Goal: Task Accomplishment & Management: Manage account settings

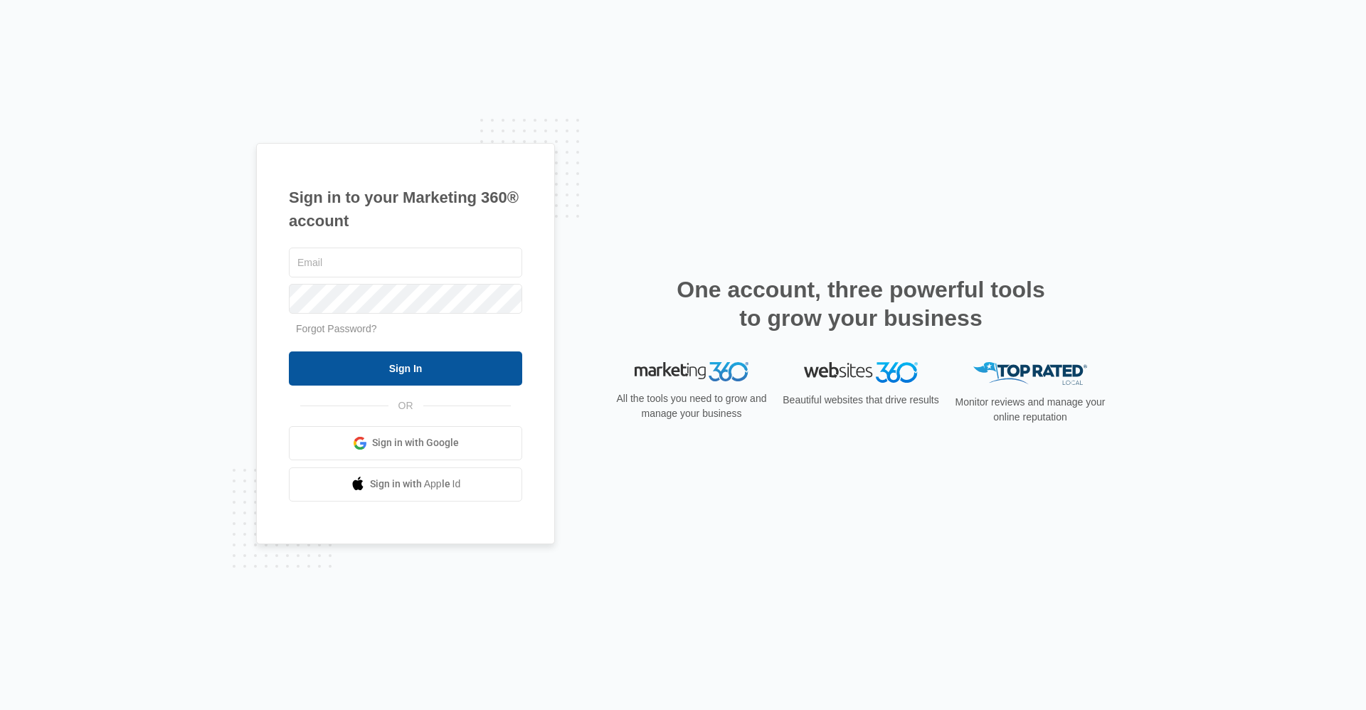
type input "ridgemanager@vintage-corp.com"
click at [405, 371] on input "Sign In" at bounding box center [405, 368] width 233 height 34
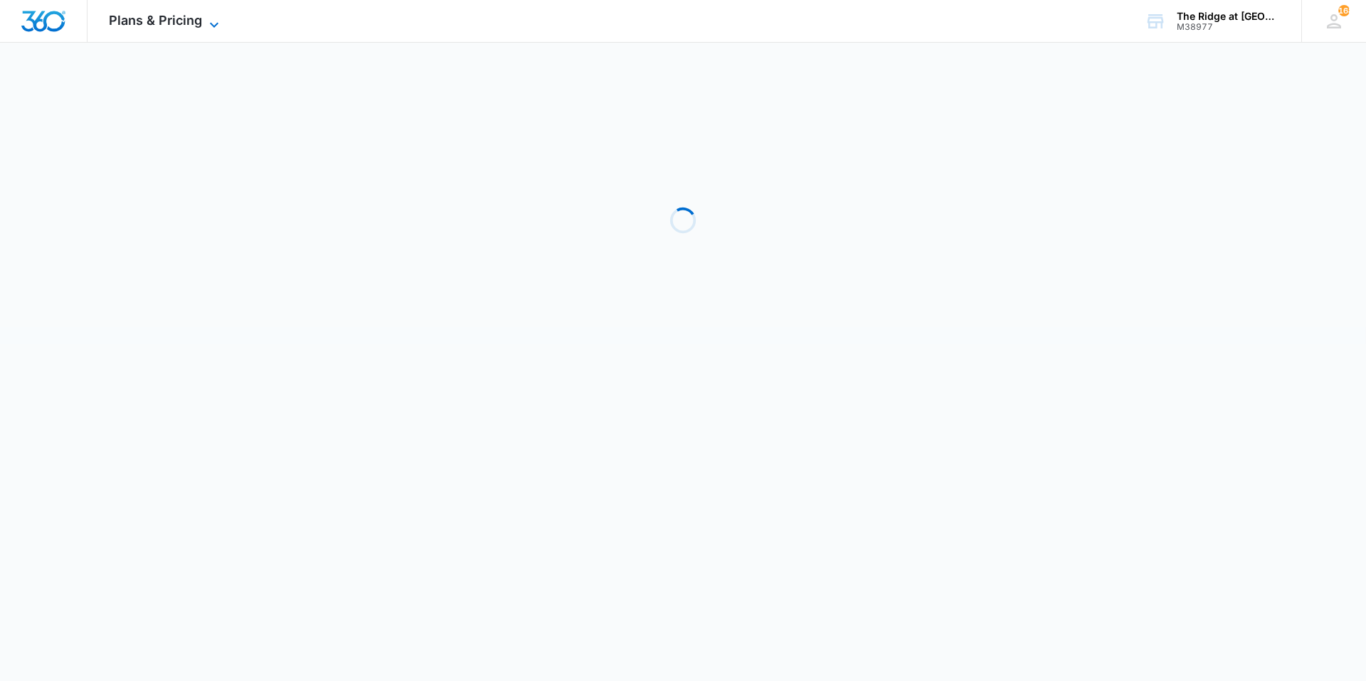
click at [213, 19] on icon at bounding box center [214, 24] width 17 height 17
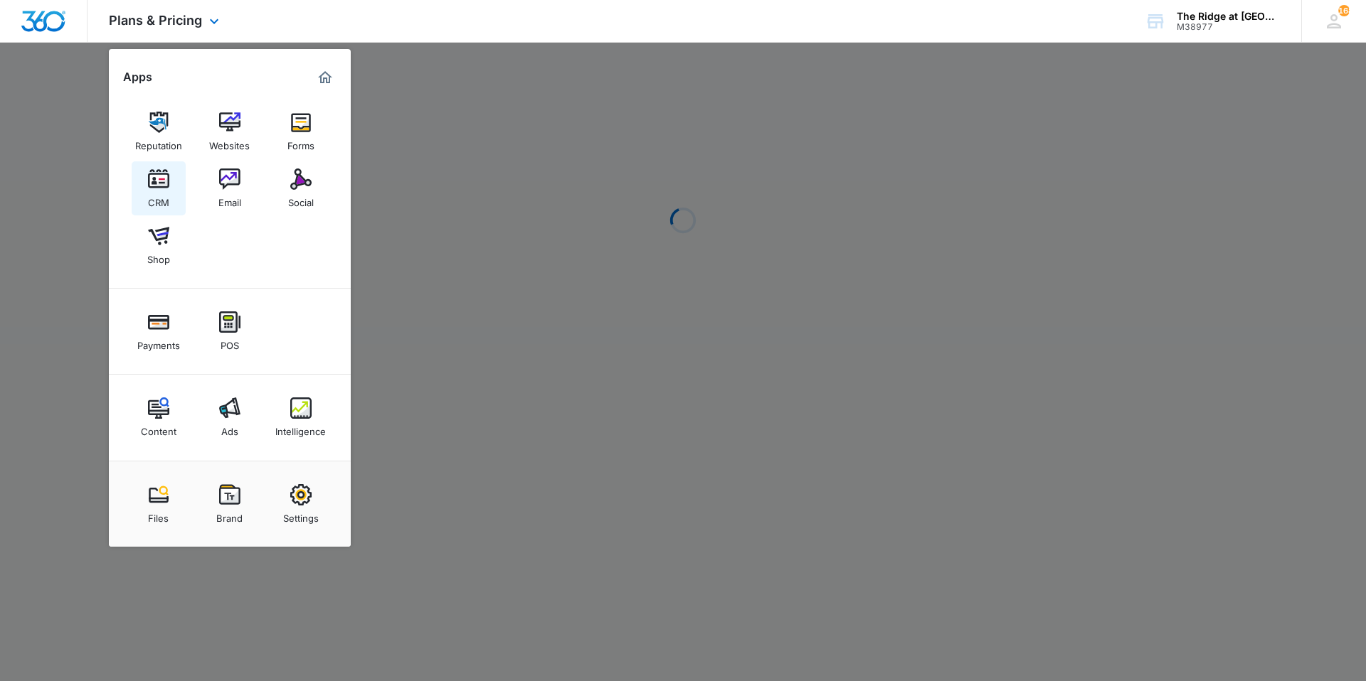
click at [164, 174] on img at bounding box center [158, 179] width 21 height 21
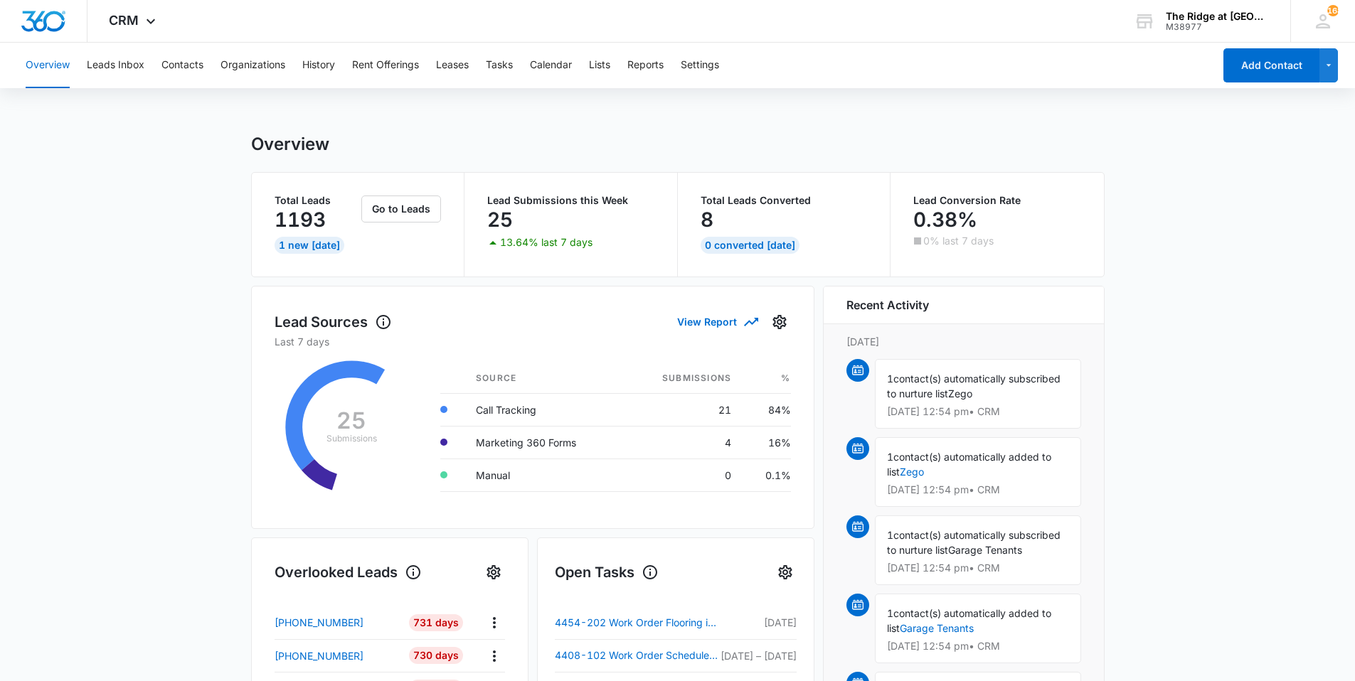
click at [158, 63] on div "Overview Leads Inbox Contacts Organizations History Rent Offerings Leases Tasks…" at bounding box center [615, 66] width 1196 height 46
click at [172, 63] on button "Contacts" at bounding box center [182, 66] width 42 height 46
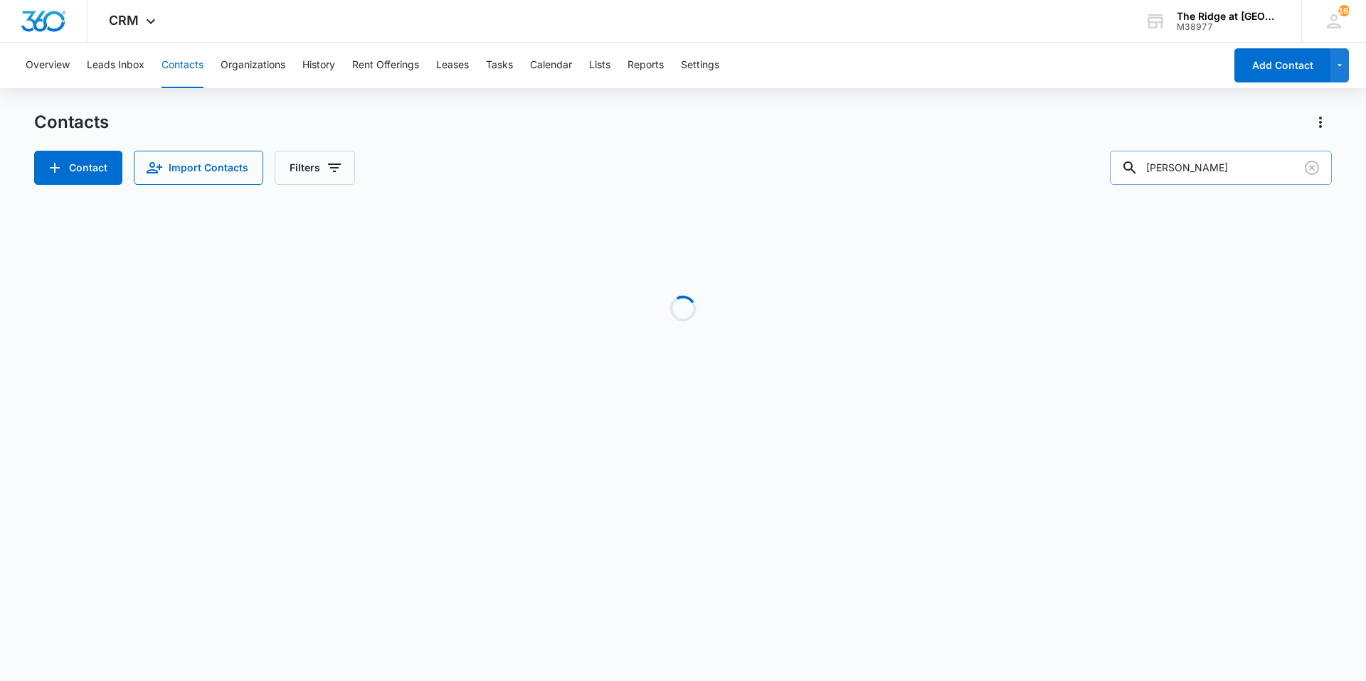
click at [1265, 174] on input "[PERSON_NAME]" at bounding box center [1221, 168] width 222 height 34
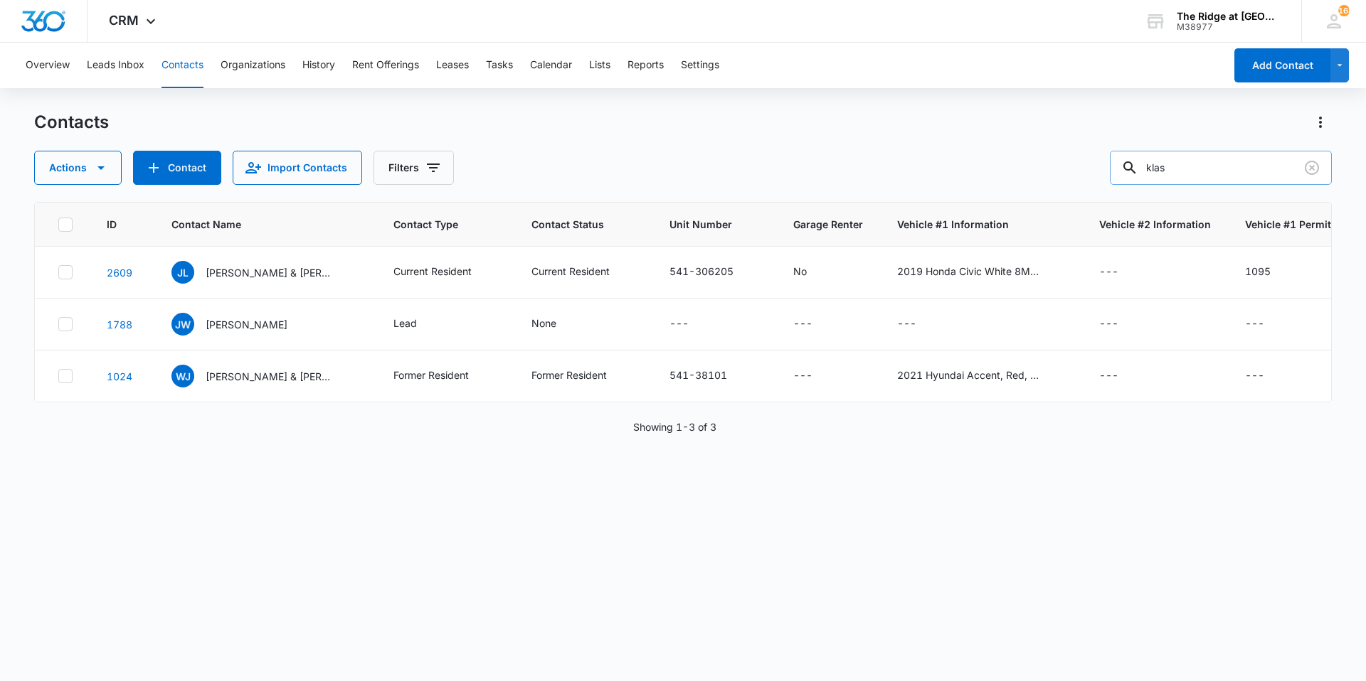
type input "klas"
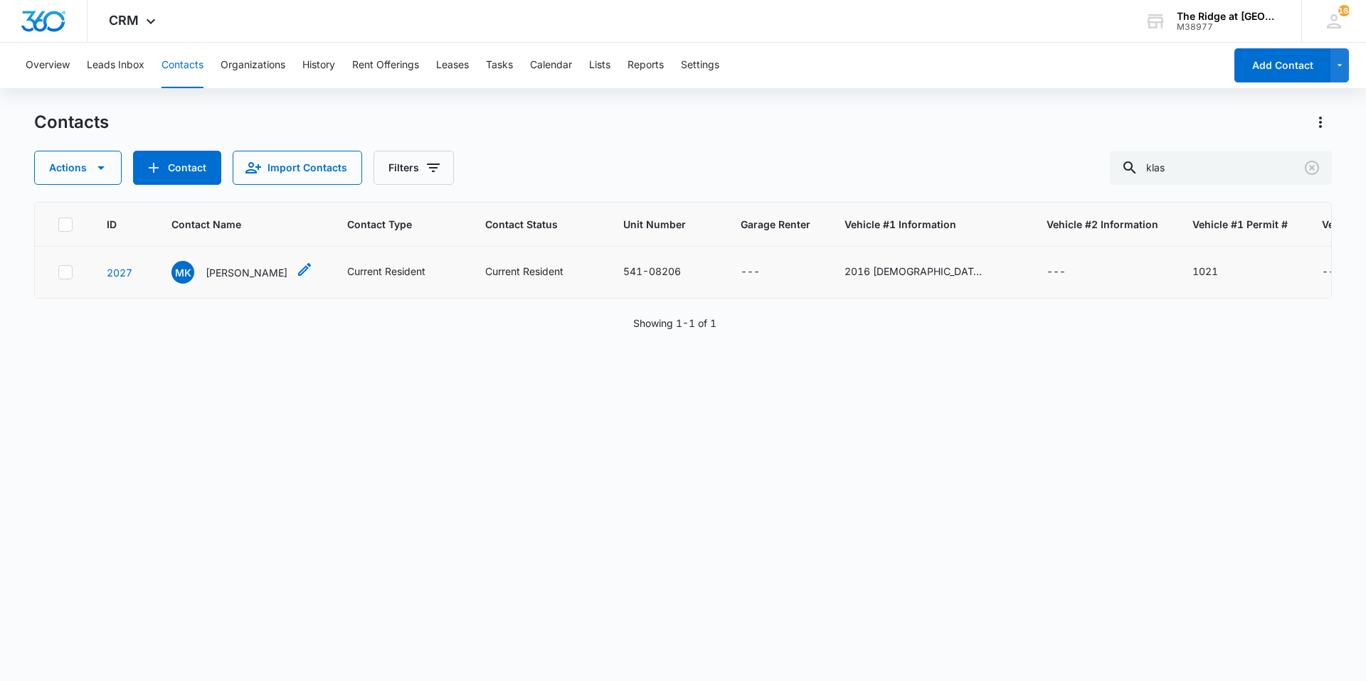
click at [234, 270] on p "[PERSON_NAME]" at bounding box center [247, 272] width 82 height 15
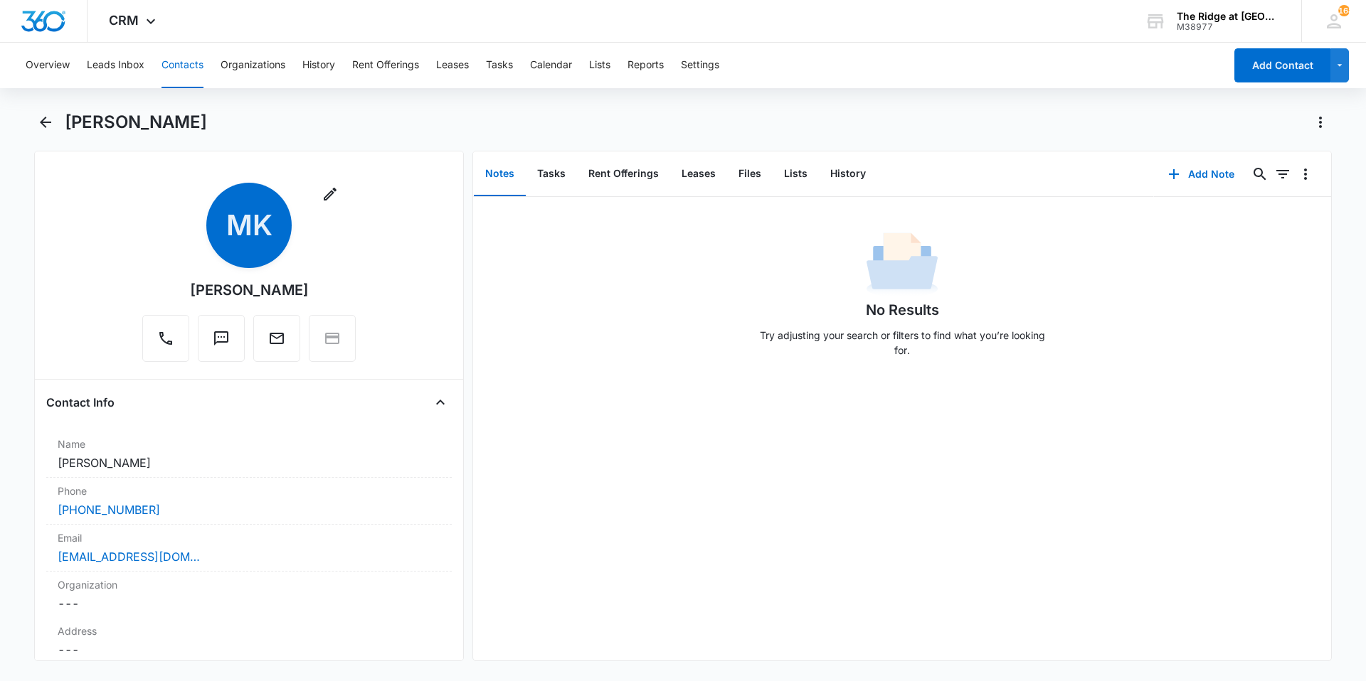
click at [180, 66] on button "Contacts" at bounding box center [182, 66] width 42 height 46
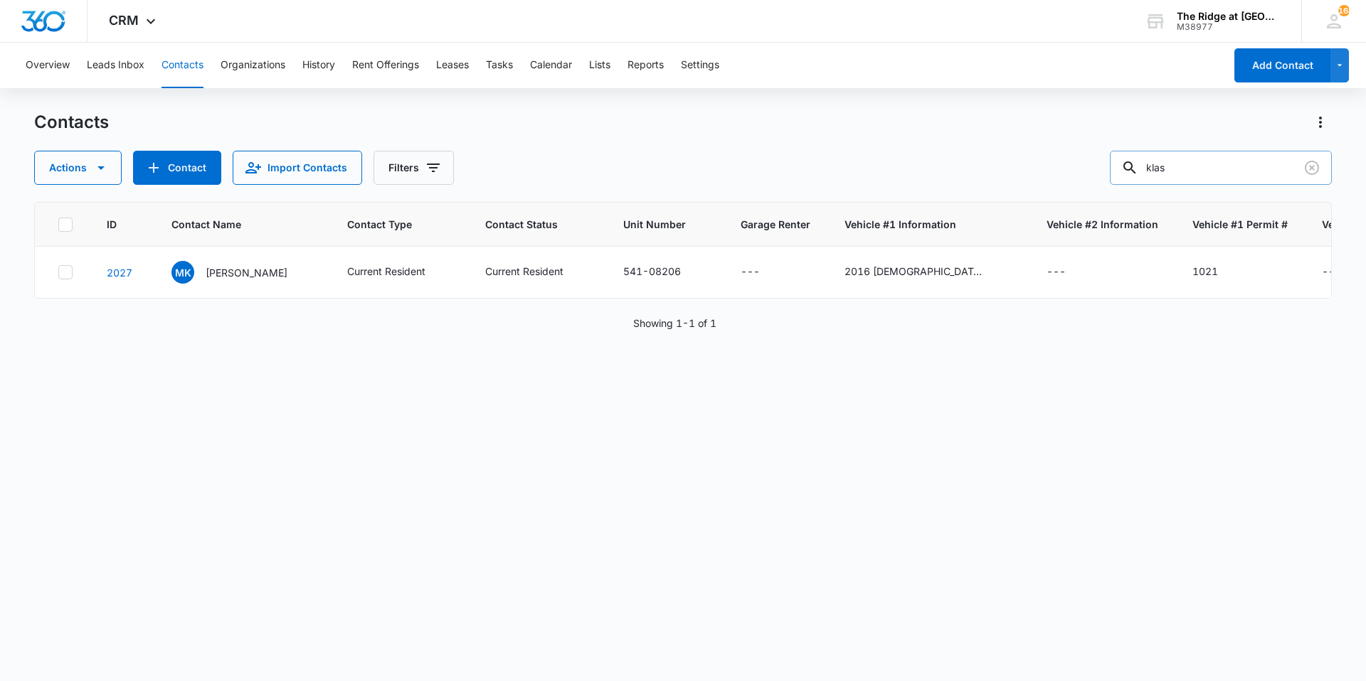
click at [1228, 166] on input "klas" at bounding box center [1221, 168] width 222 height 34
type input "[PERSON_NAME]"
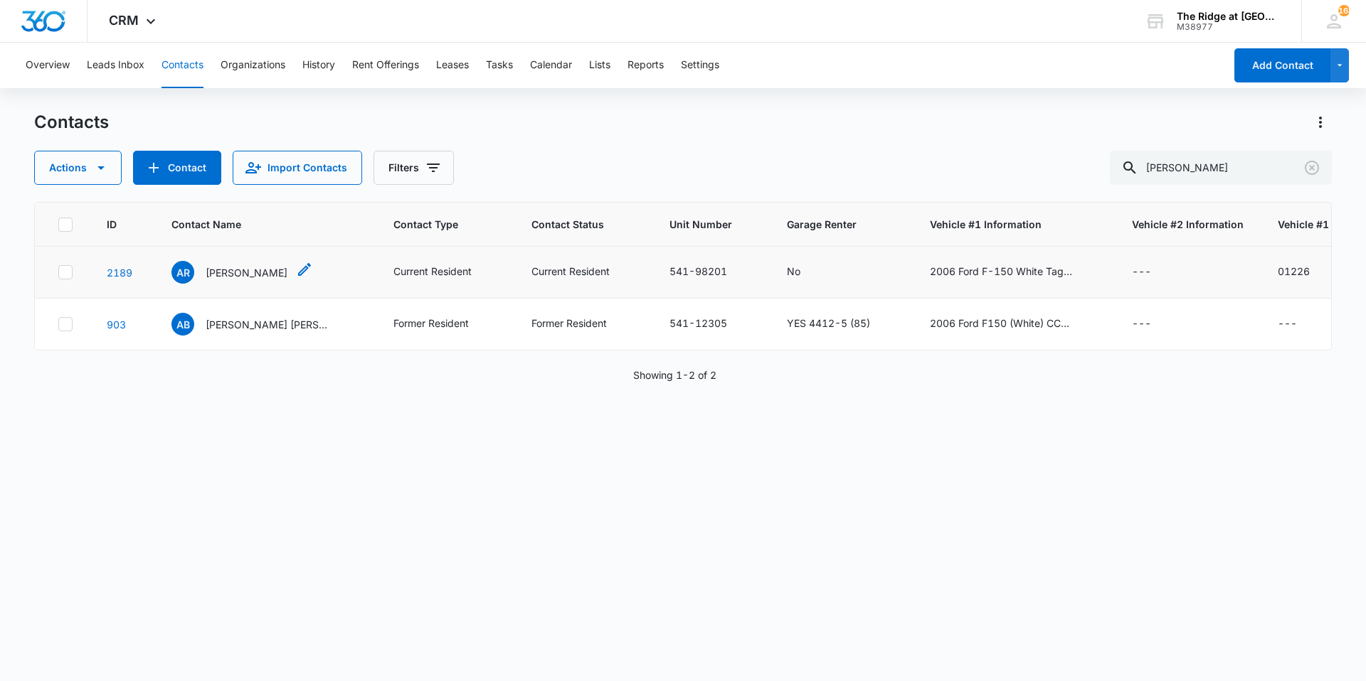
click at [254, 282] on div "AR [PERSON_NAME]" at bounding box center [229, 272] width 116 height 23
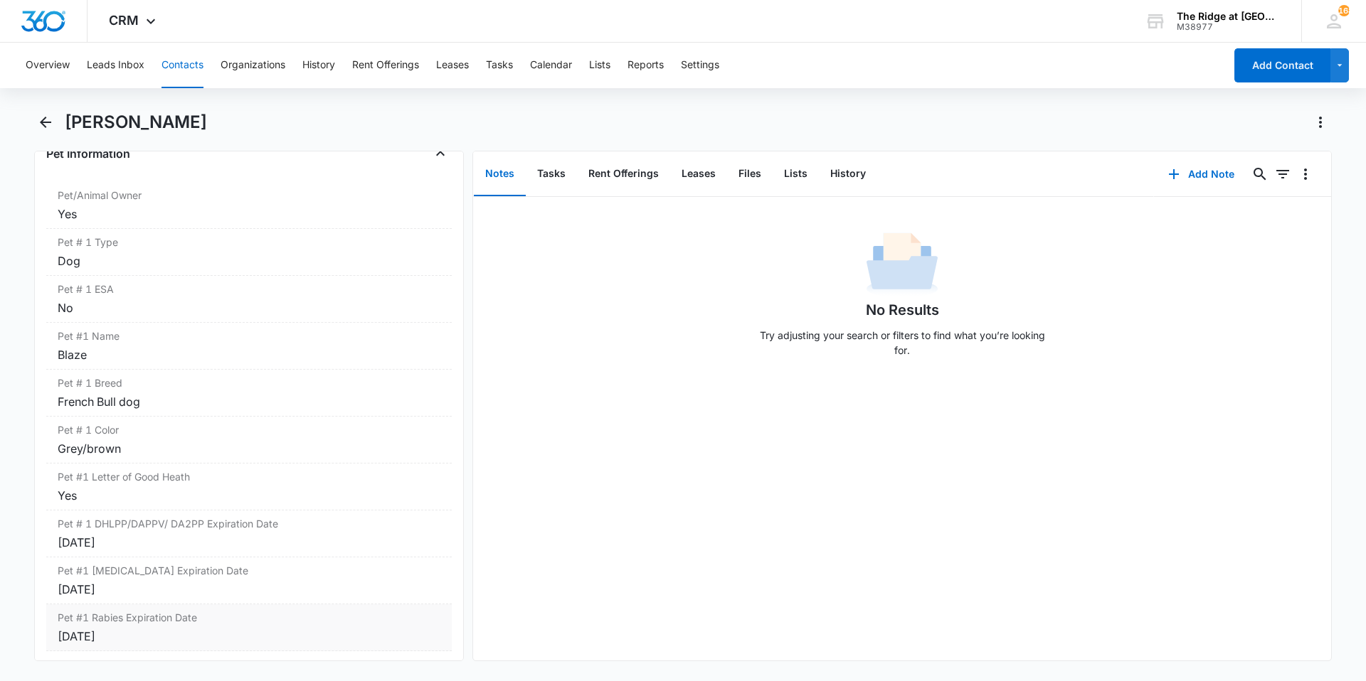
scroll to position [1849, 0]
click at [107, 535] on div "Pet # 1 DHLPP/DAPPV/ DA2PP Expiration Date Cancel Save Changes [DATE]" at bounding box center [248, 537] width 405 height 47
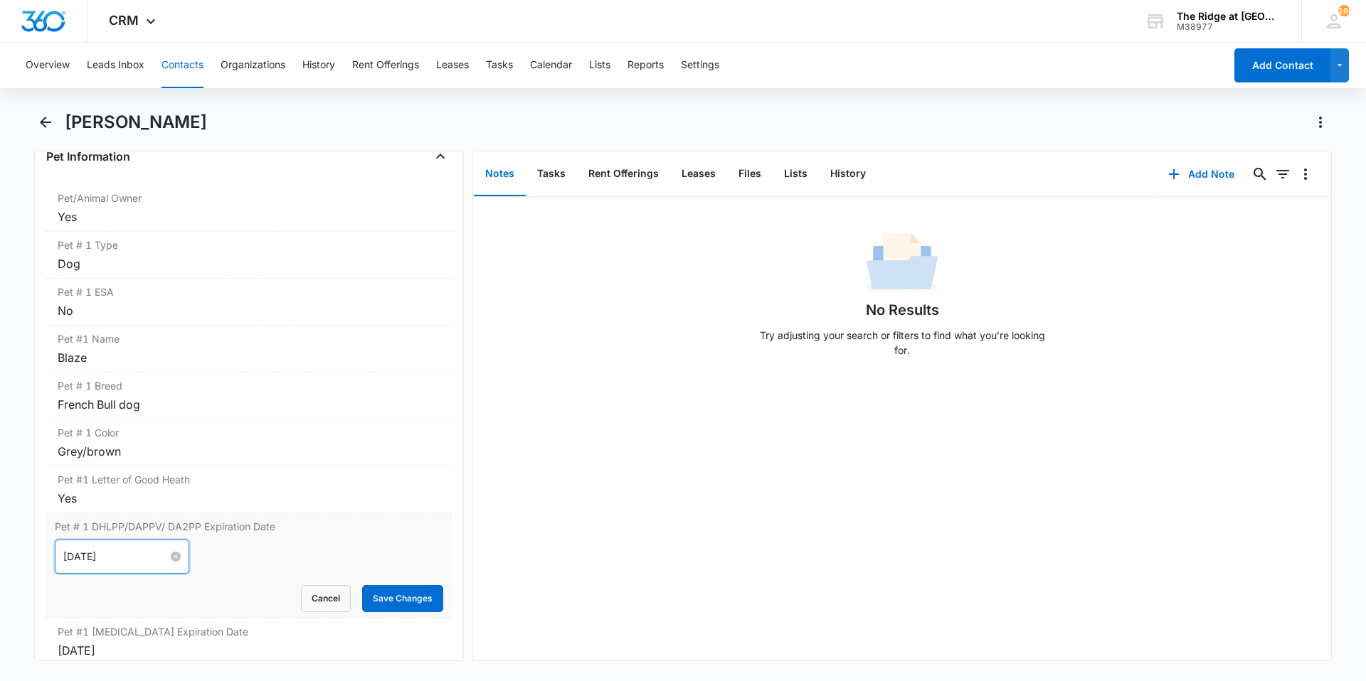
click at [132, 557] on input "[DATE]" at bounding box center [115, 557] width 105 height 16
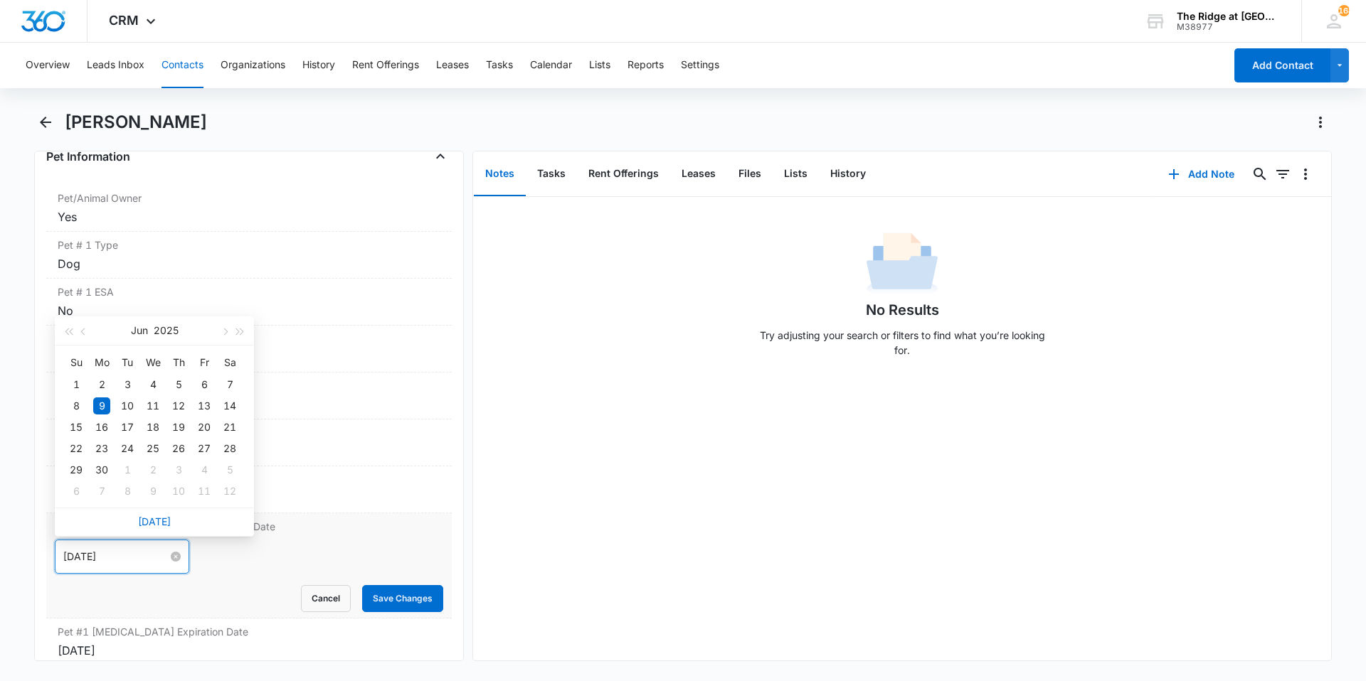
click at [132, 557] on input "[DATE]" at bounding box center [115, 557] width 105 height 16
click at [80, 336] on button "button" at bounding box center [84, 331] width 16 height 28
click at [242, 335] on button "button" at bounding box center [241, 331] width 16 height 28
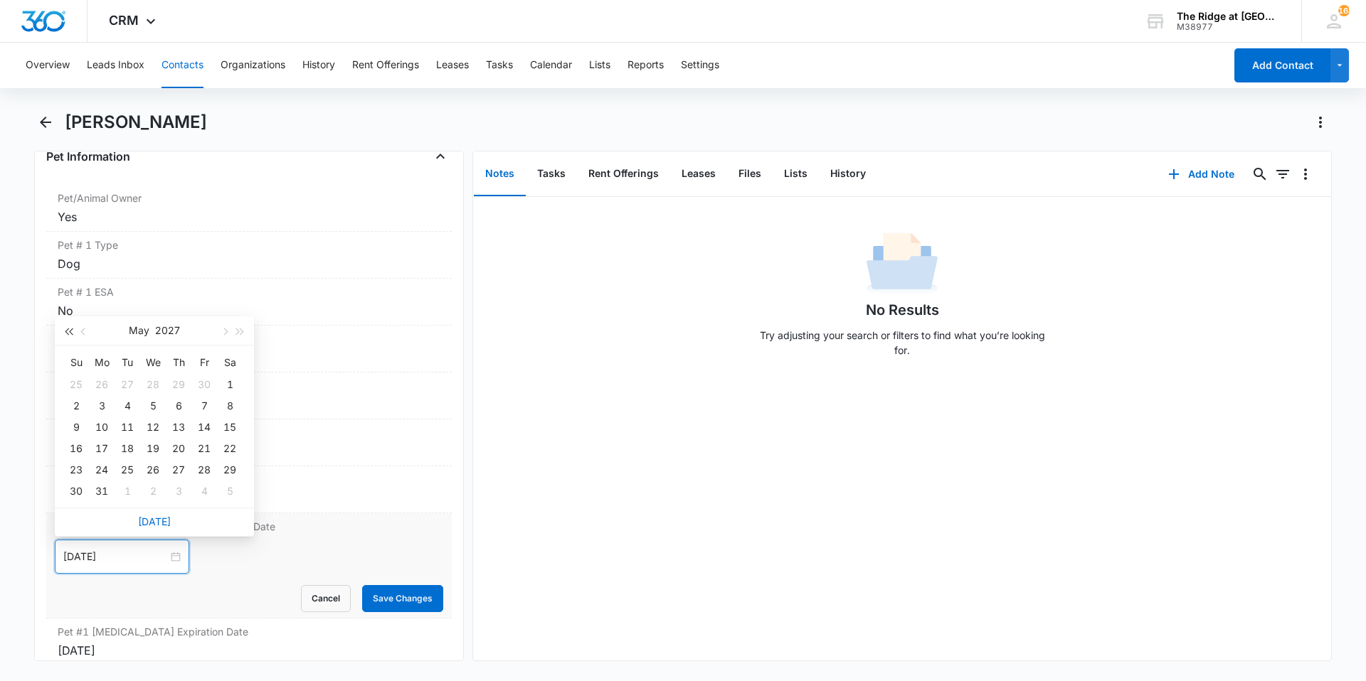
click at [65, 333] on button "button" at bounding box center [68, 331] width 16 height 28
type input "[DATE]"
click at [230, 474] on div "30" at bounding box center [229, 470] width 17 height 17
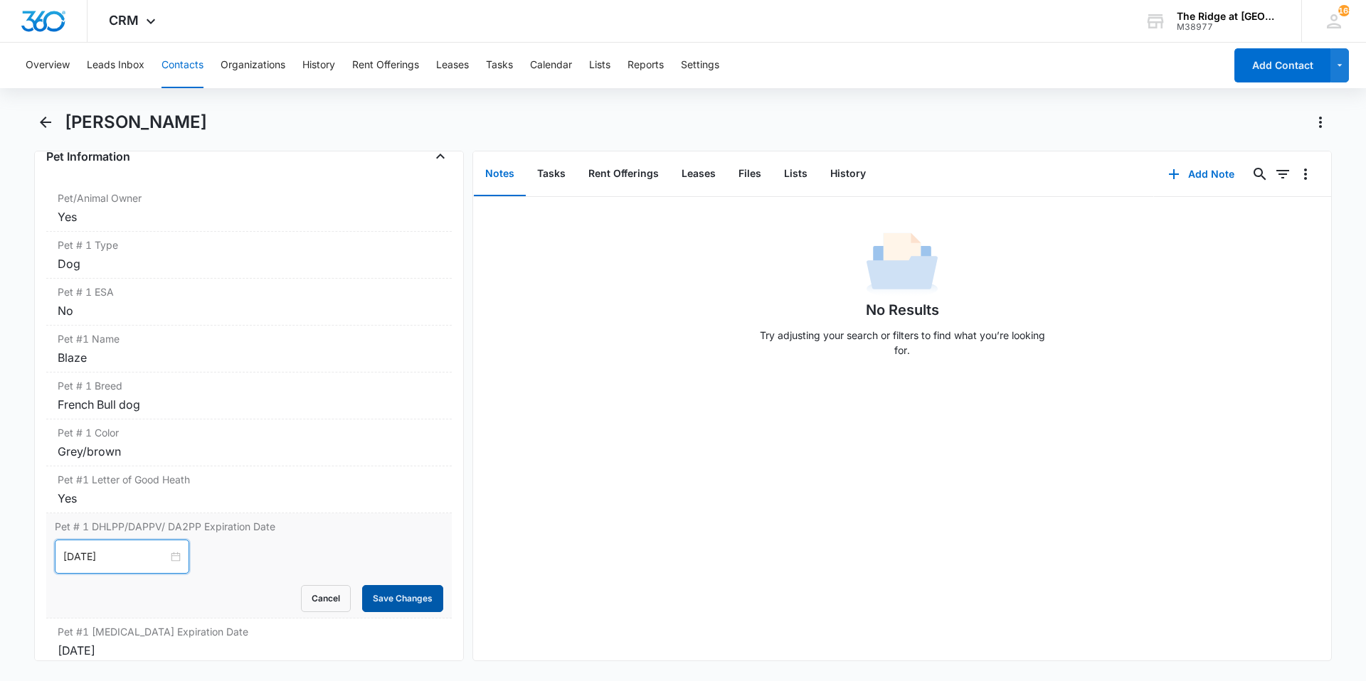
click at [388, 597] on button "Save Changes" at bounding box center [402, 598] width 81 height 27
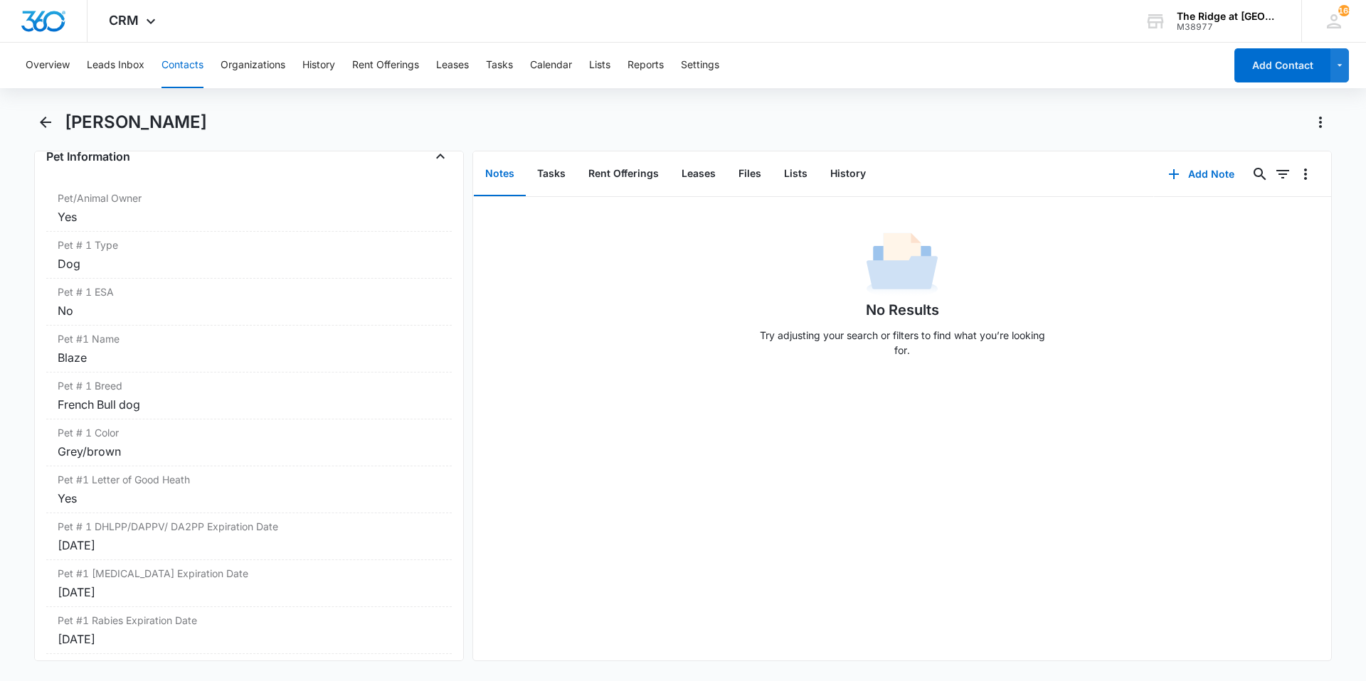
click at [173, 70] on button "Contacts" at bounding box center [182, 66] width 42 height 46
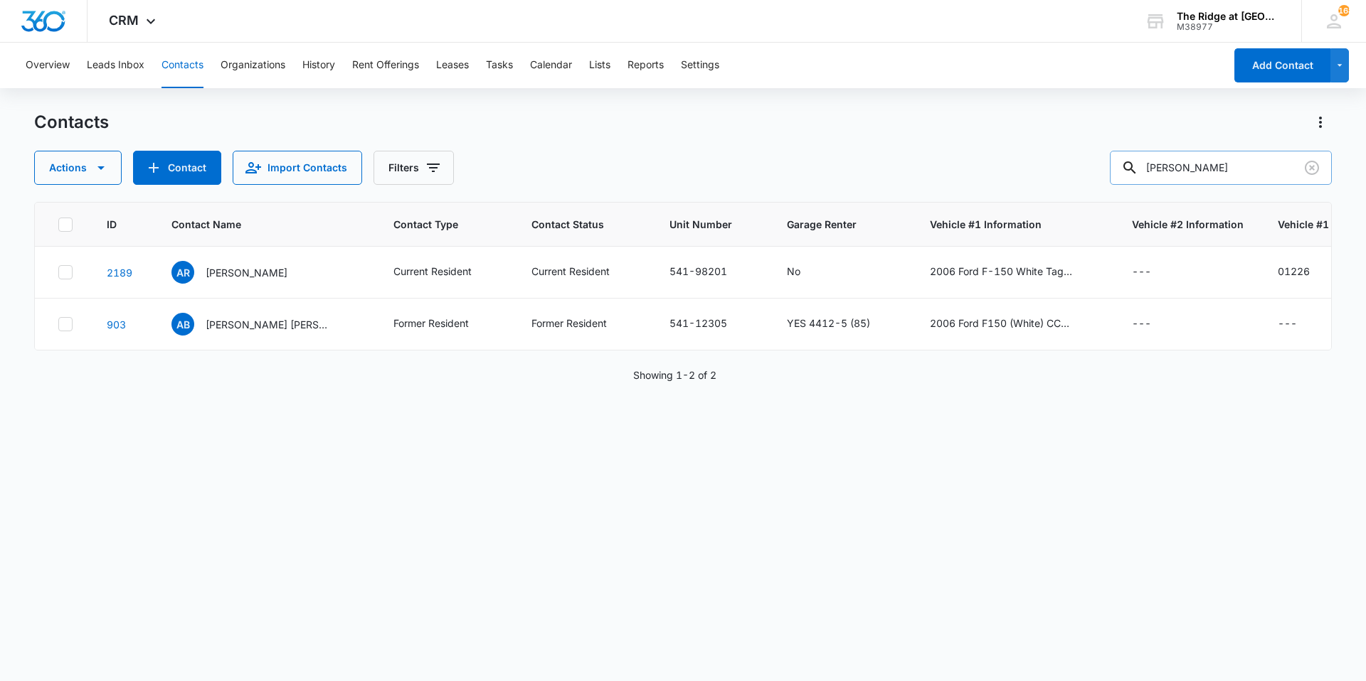
click at [1198, 169] on input "[PERSON_NAME]" at bounding box center [1221, 168] width 222 height 34
click at [1197, 170] on input "[PERSON_NAME]" at bounding box center [1221, 168] width 222 height 34
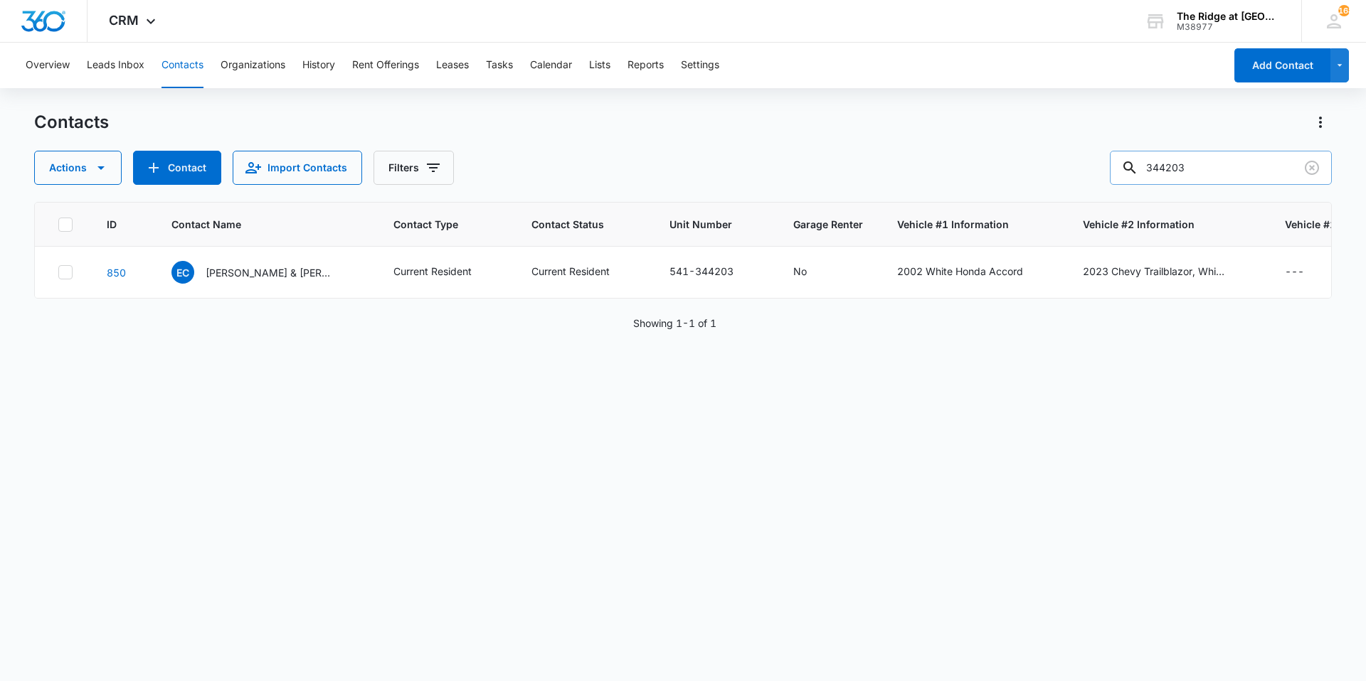
click at [1214, 169] on input "344203" at bounding box center [1221, 168] width 222 height 34
type input "[PERSON_NAME]"
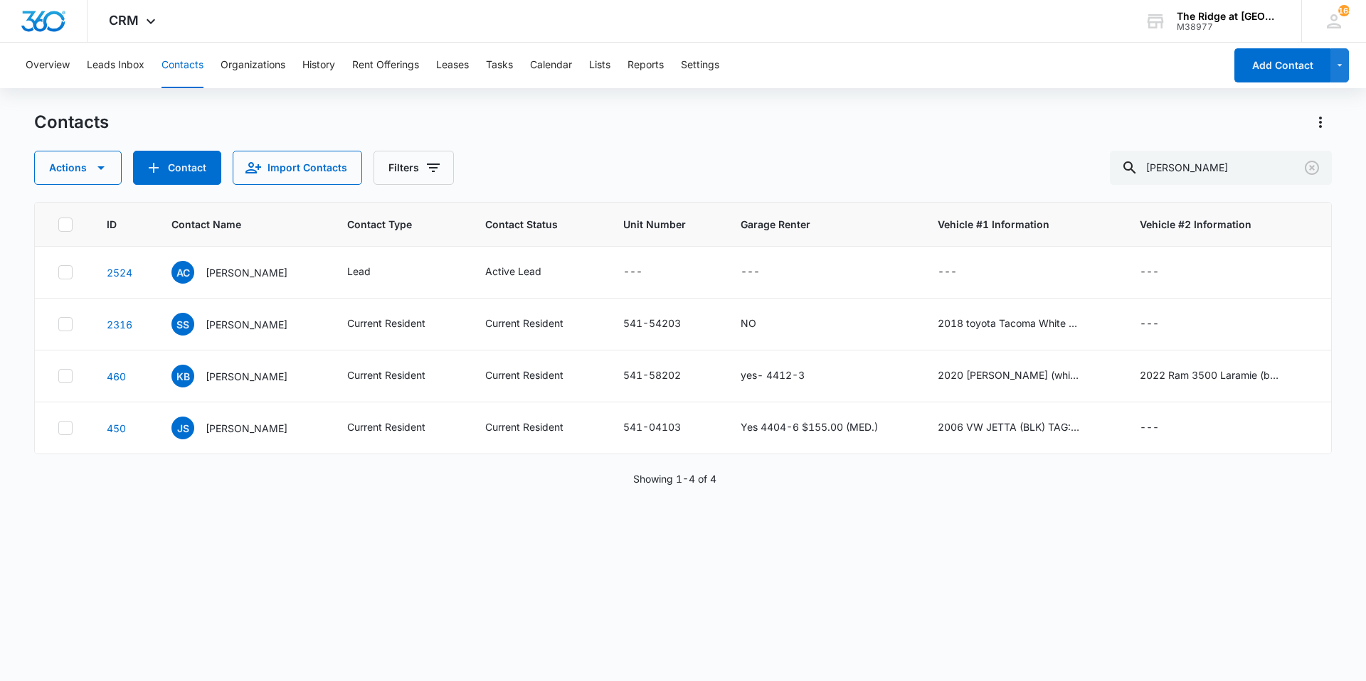
click at [1053, 572] on div "ID Contact Name Contact Type Contact Status Unit Number Garage Renter Vehicle #…" at bounding box center [682, 432] width 1297 height 461
